Goal: Information Seeking & Learning: Check status

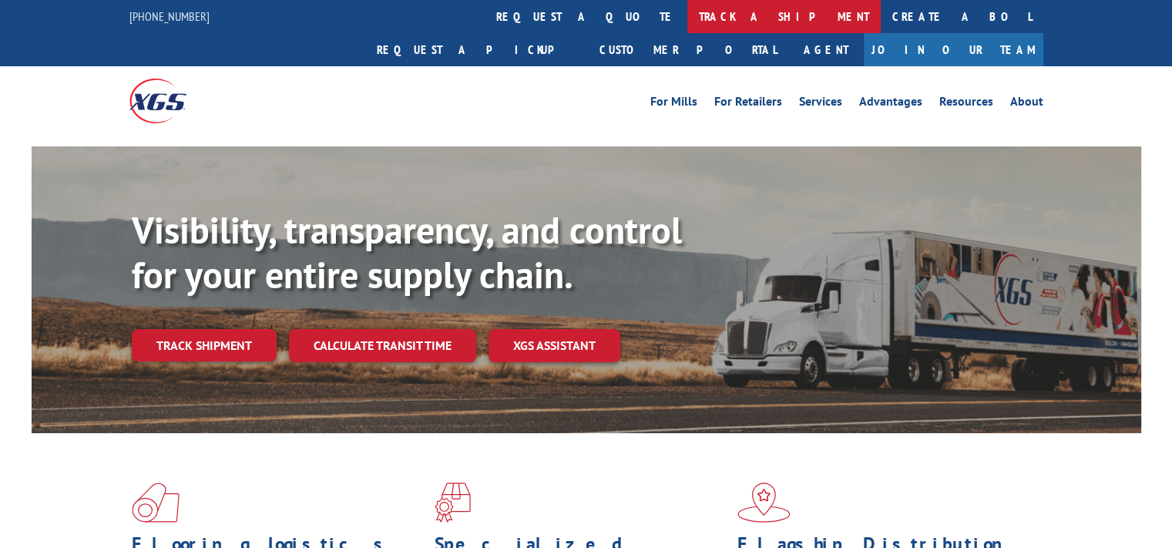
drag, startPoint x: 0, startPoint y: 0, endPoint x: 512, endPoint y: 18, distance: 512.8
click at [687, 18] on link "track a shipment" at bounding box center [783, 16] width 193 height 33
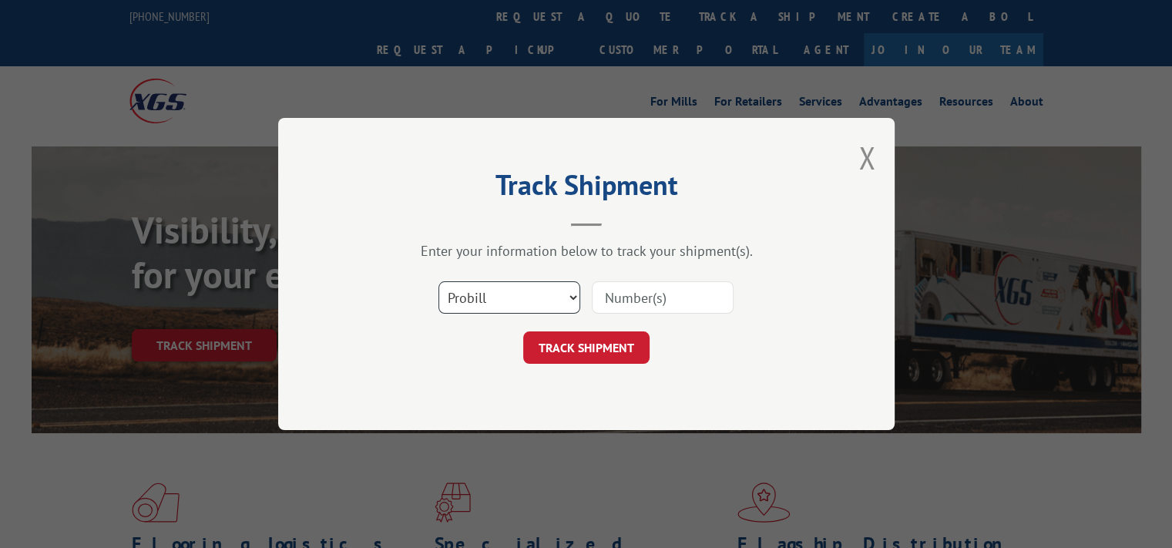
click at [471, 304] on select "Select category... Probill BOL PO" at bounding box center [509, 297] width 142 height 32
select select "bol"
click at [438, 281] on select "Select category... Probill BOL PO" at bounding box center [509, 297] width 142 height 32
click at [667, 293] on input at bounding box center [663, 297] width 142 height 32
type input "6009758"
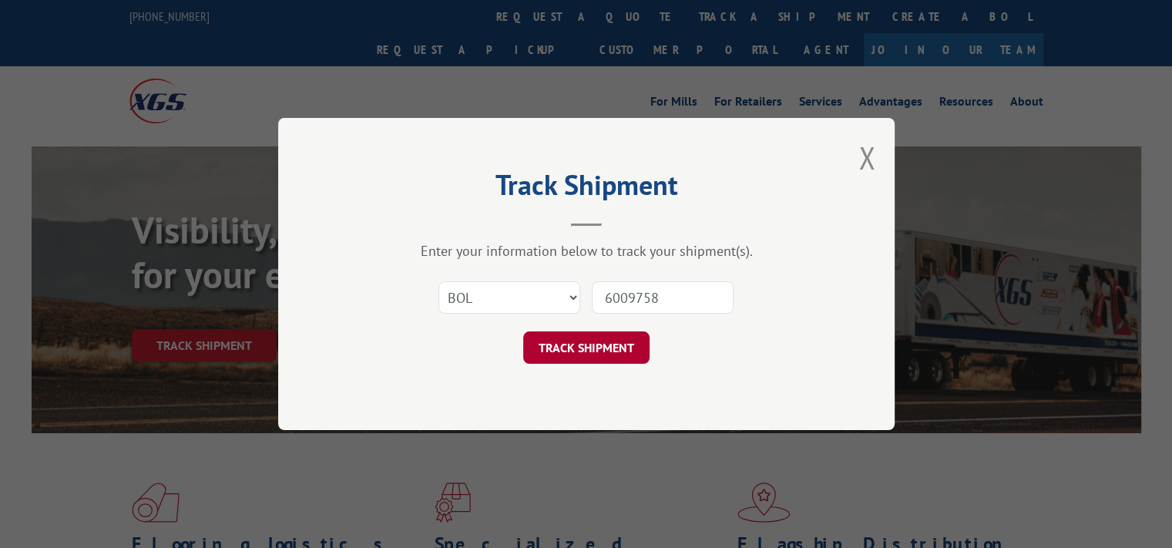
click at [599, 352] on button "TRACK SHIPMENT" at bounding box center [586, 347] width 126 height 32
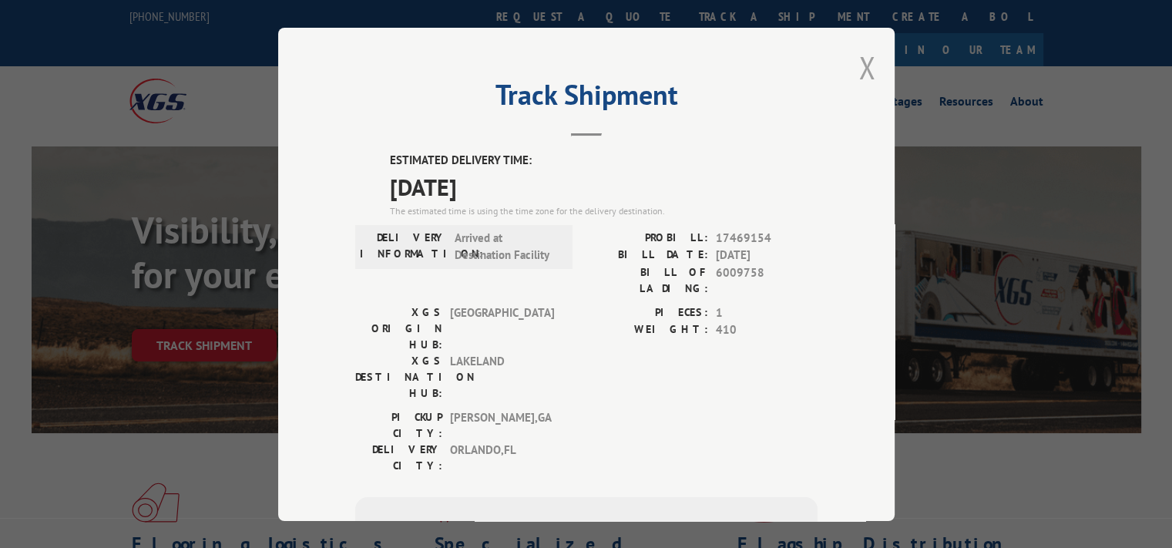
click at [863, 66] on button "Close modal" at bounding box center [866, 67] width 17 height 41
